Goal: Register for event/course

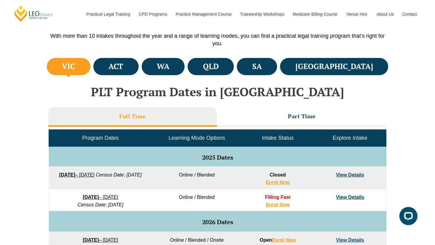
scroll to position [291, 0]
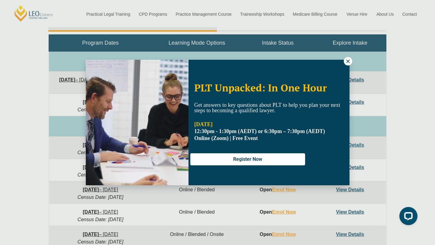
click at [349, 63] on icon at bounding box center [347, 61] width 5 height 5
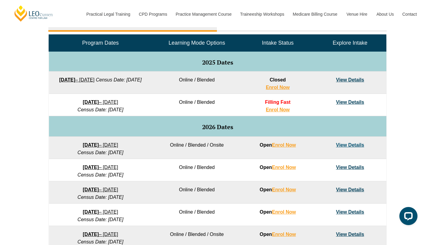
click at [278, 105] on span "Filling Fast" at bounding box center [277, 102] width 25 height 5
click at [278, 109] on link "Enrol Now" at bounding box center [278, 109] width 24 height 5
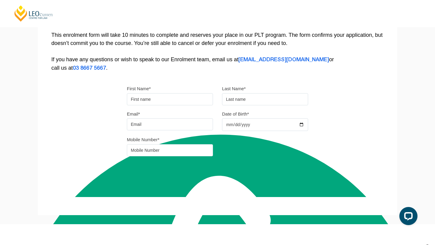
scroll to position [82, 0]
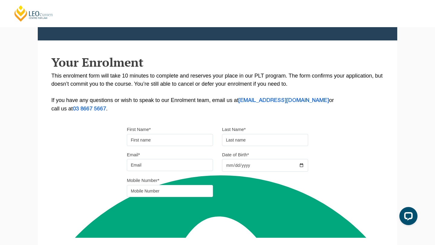
click at [155, 142] on input "First Name*" at bounding box center [170, 140] width 86 height 12
type input "[DEMOGRAPHIC_DATA]"
click at [245, 133] on label "Last Name*" at bounding box center [234, 130] width 24 height 6
click at [243, 138] on input "text" at bounding box center [265, 140] width 86 height 12
type input "Kaur"
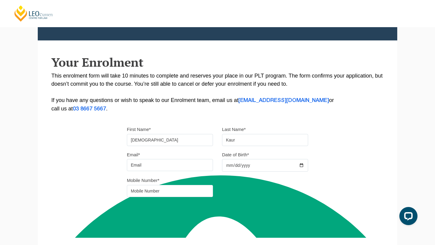
click at [185, 167] on input "Email*" at bounding box center [170, 165] width 86 height 12
type input "[EMAIL_ADDRESS][DOMAIN_NAME]"
click at [233, 180] on div "Mobile Number*" at bounding box center [217, 188] width 190 height 25
click at [238, 171] on input "Date of Birth*" at bounding box center [265, 165] width 86 height 13
click at [260, 168] on input "Date of Birth*" at bounding box center [265, 165] width 86 height 13
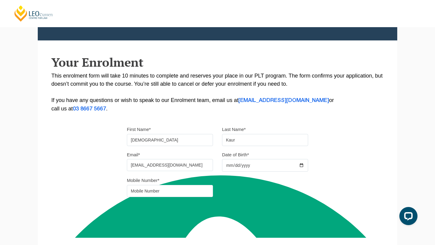
click at [303, 168] on input "Date of Birth*" at bounding box center [265, 165] width 86 height 13
click at [243, 166] on input "2025-10-23" at bounding box center [265, 165] width 86 height 13
click at [300, 167] on input "2025-10-23" at bounding box center [265, 165] width 86 height 13
type input "2002-08-23"
click at [197, 194] on input "tel" at bounding box center [170, 191] width 86 height 12
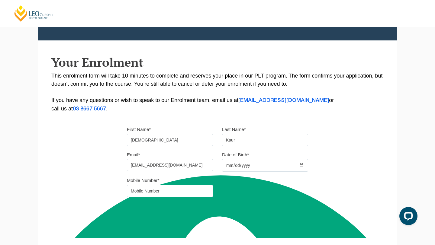
type input "0478 074 907"
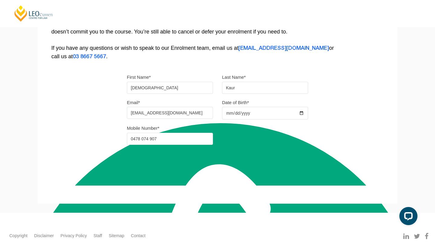
scroll to position [146, 0]
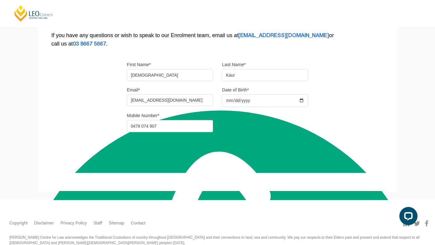
click at [153, 152] on button "Continue" at bounding box center [154, 150] width 52 height 15
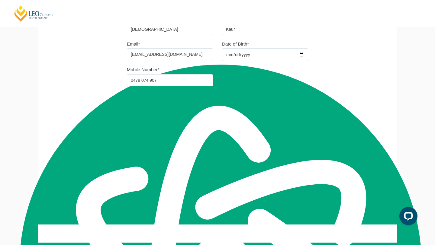
scroll to position [208, 0]
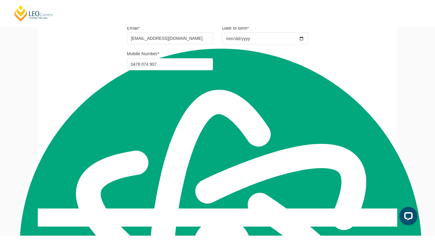
click at [282, 153] on button "Resume" at bounding box center [278, 151] width 30 height 5
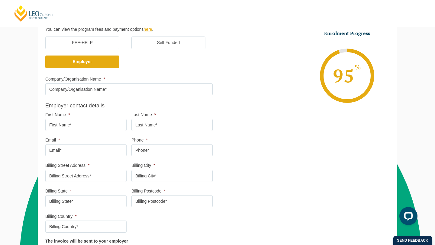
scroll to position [198, 0]
